Goal: Information Seeking & Learning: Find specific fact

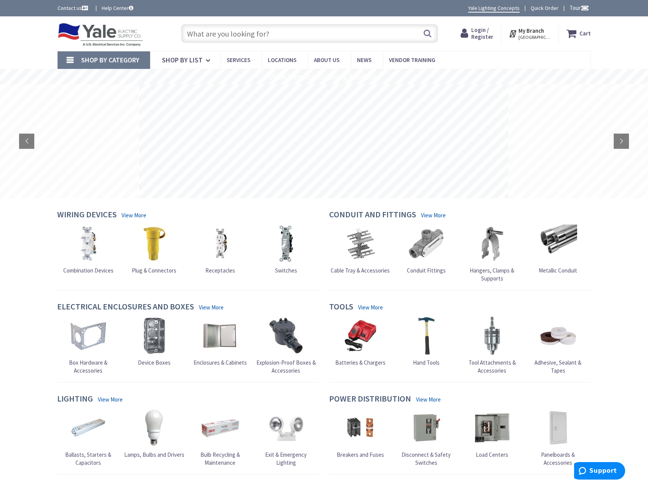
click at [211, 42] on input "text" at bounding box center [309, 33] width 257 height 19
paste input "537686"
type input "537686"
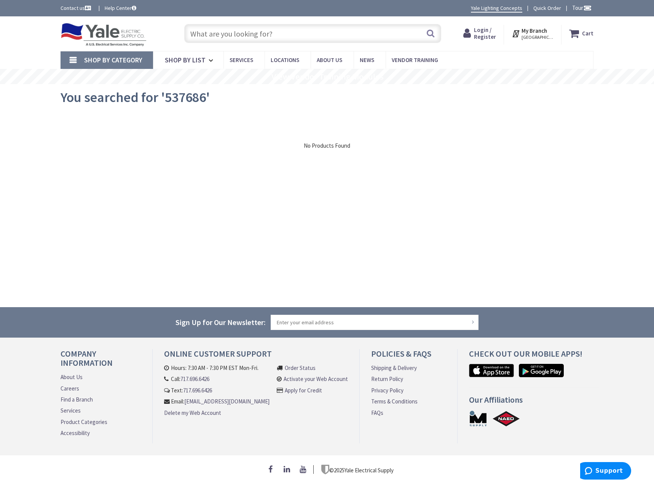
click at [233, 29] on input "text" at bounding box center [312, 33] width 257 height 19
click at [247, 37] on input "text" at bounding box center [312, 33] width 257 height 19
paste input "537686"
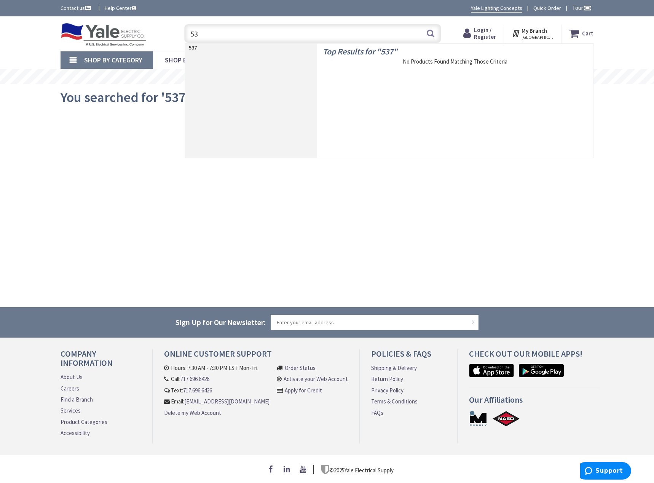
type input "5"
type input "conduit body"
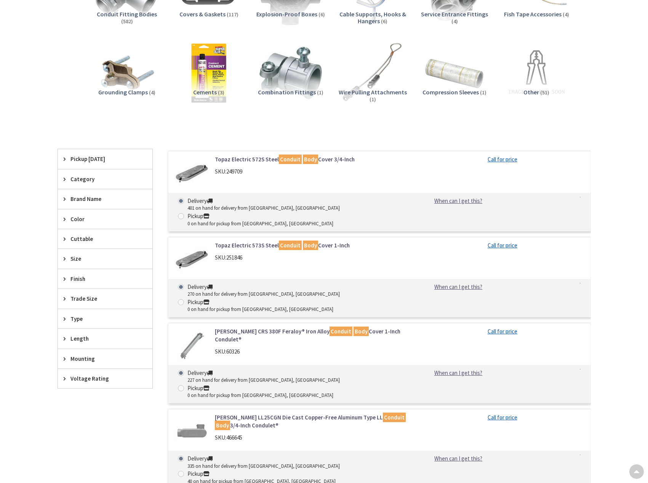
click at [86, 295] on span "Trade Size" at bounding box center [101, 299] width 62 height 8
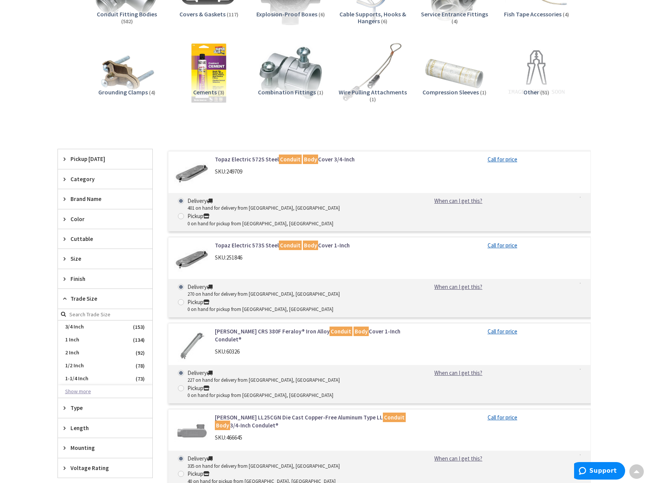
click at [81, 393] on button "Show more" at bounding box center [105, 391] width 94 height 13
click at [75, 354] on span "2 Inch" at bounding box center [105, 352] width 94 height 13
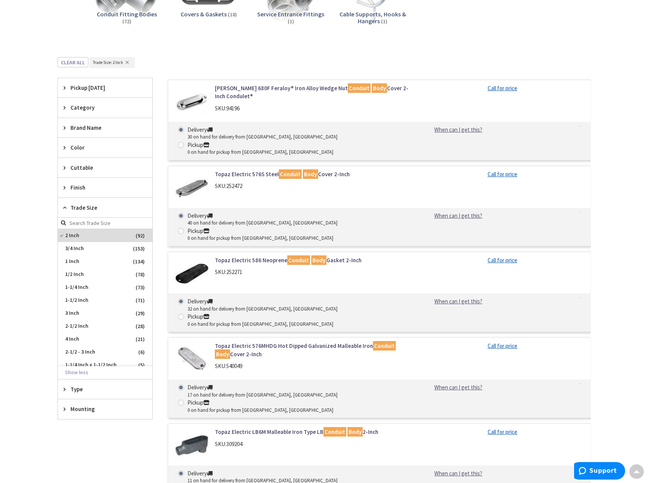
click at [113, 393] on div "Type" at bounding box center [105, 389] width 94 height 19
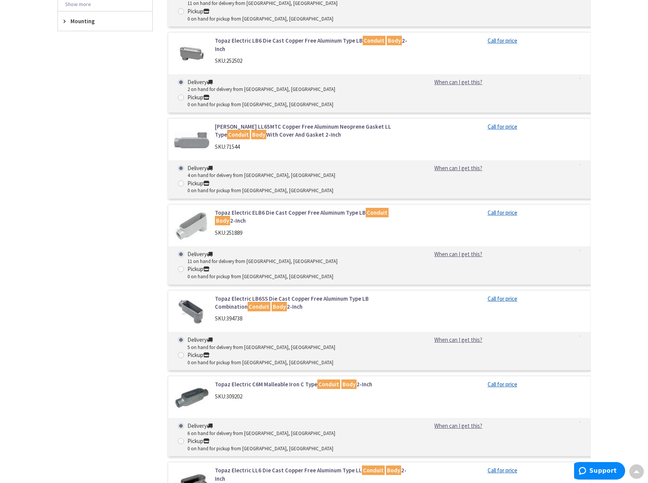
scroll to position [647, 0]
